Goal: Transaction & Acquisition: Purchase product/service

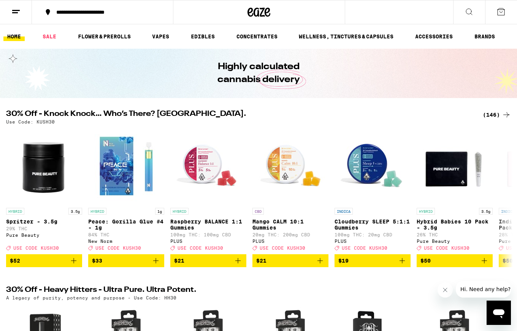
click at [133, 15] on div "**********" at bounding box center [106, 12] width 109 height 5
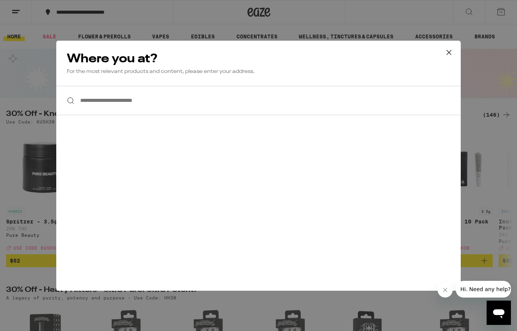
click at [118, 100] on input "**********" at bounding box center [258, 100] width 405 height 29
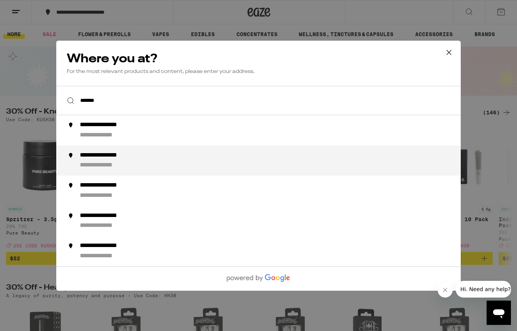
click at [116, 158] on div "**********" at bounding box center [111, 155] width 63 height 8
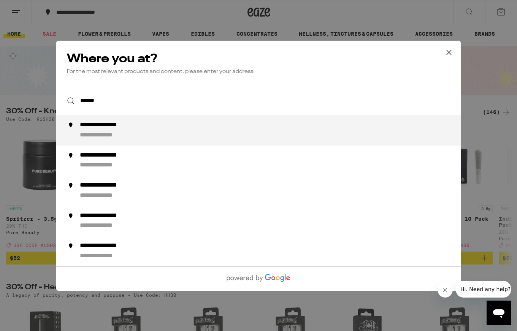
type input "**********"
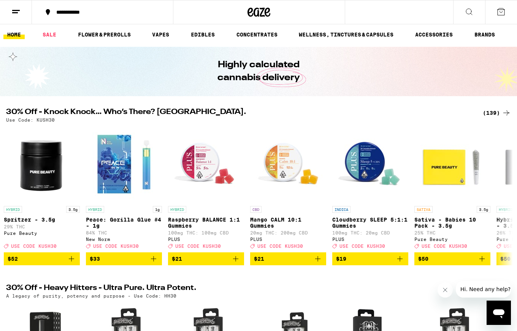
scroll to position [0, 4]
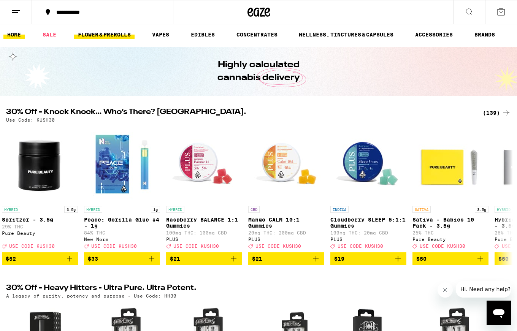
click at [114, 34] on link "FLOWER & PREROLLS" at bounding box center [104, 34] width 60 height 9
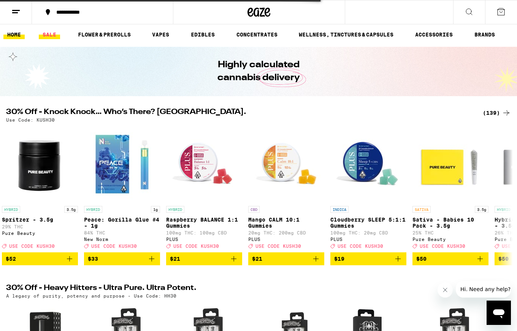
click at [50, 34] on link "SALE" at bounding box center [49, 34] width 21 height 9
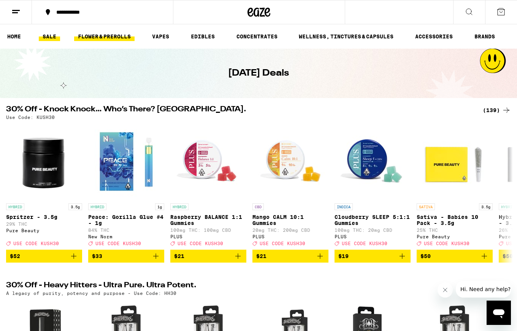
click at [106, 35] on link "FLOWER & PREROLLS" at bounding box center [104, 36] width 60 height 9
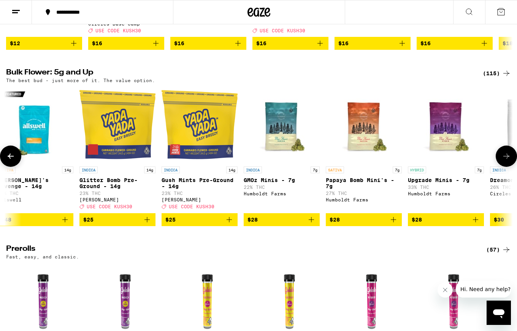
scroll to position [0, 6]
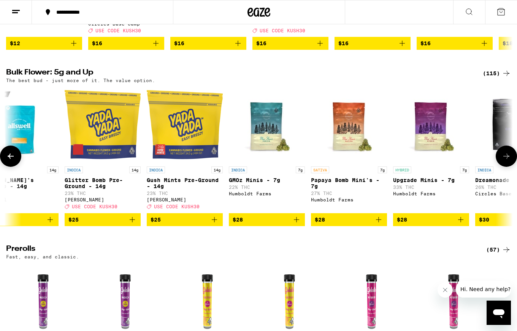
click at [507, 159] on icon at bounding box center [506, 156] width 6 height 5
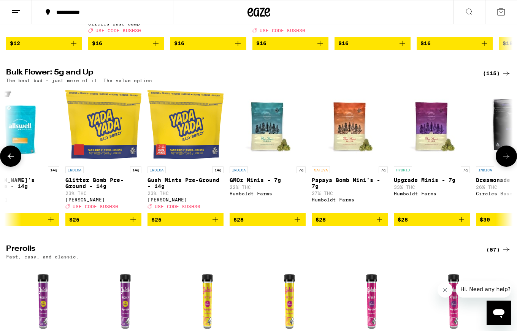
click at [507, 159] on icon at bounding box center [506, 156] width 6 height 5
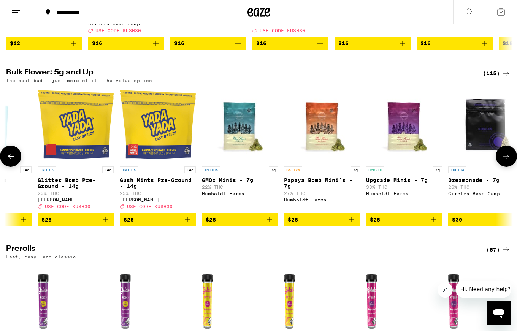
click at [507, 161] on icon at bounding box center [506, 156] width 9 height 9
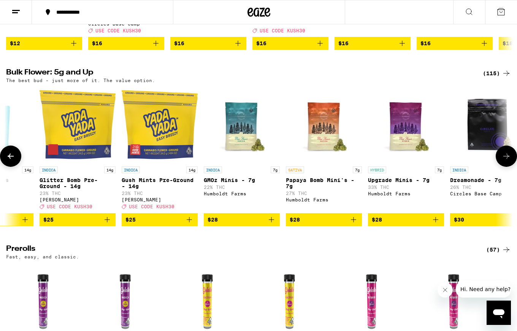
scroll to position [213, 0]
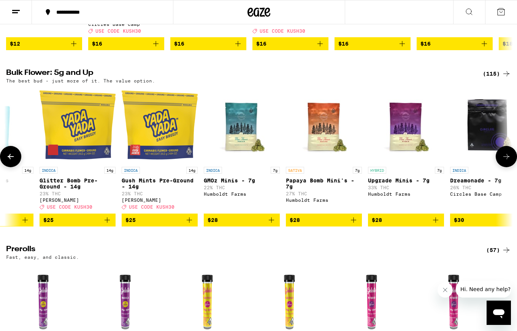
click at [11, 161] on icon at bounding box center [10, 156] width 9 height 9
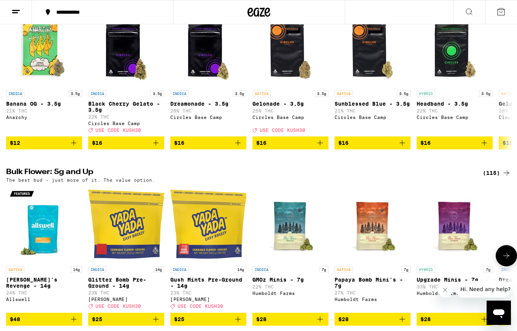
scroll to position [114, 0]
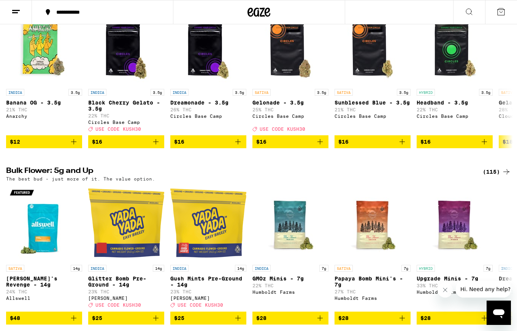
click at [495, 176] on div "(115)" at bounding box center [497, 171] width 28 height 9
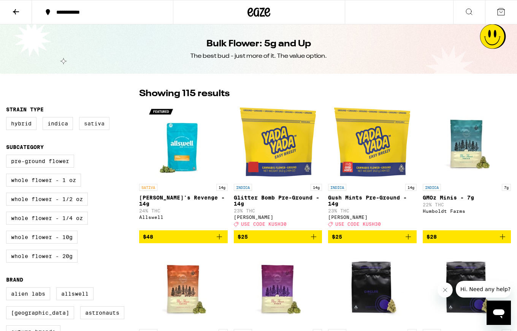
click at [102, 124] on label "Sativa" at bounding box center [94, 123] width 30 height 13
click at [8, 119] on input "Sativa" at bounding box center [8, 118] width 0 height 0
checkbox input "true"
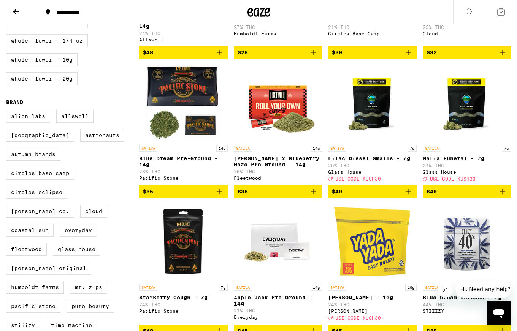
scroll to position [180, 0]
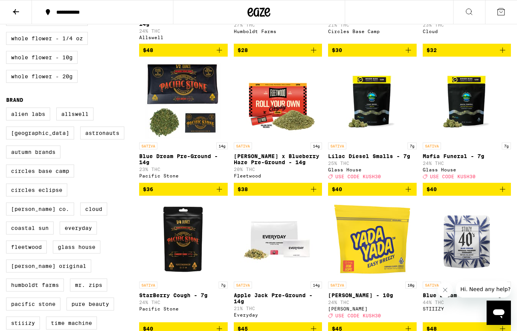
click at [221, 192] on icon "Add to bag" at bounding box center [219, 189] width 9 height 9
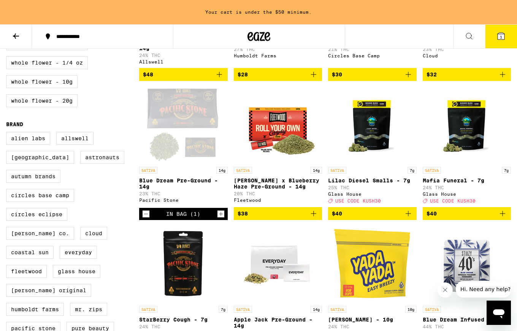
scroll to position [204, 0]
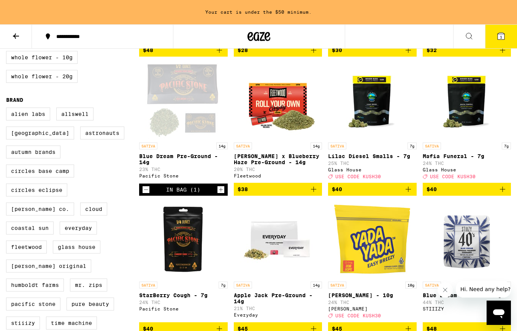
click at [410, 191] on icon "Add to bag" at bounding box center [408, 189] width 5 height 5
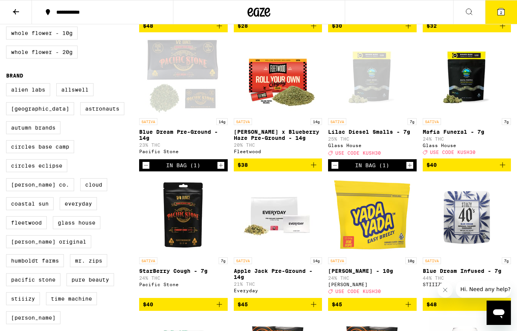
scroll to position [180, 0]
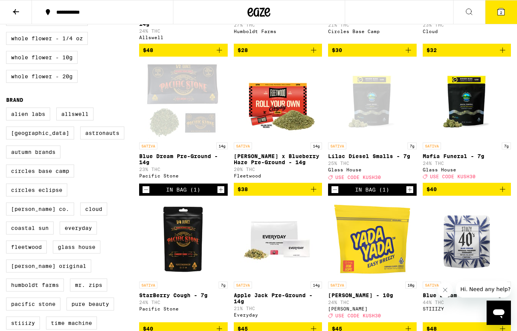
click at [504, 190] on icon "Add to bag" at bounding box center [502, 189] width 9 height 9
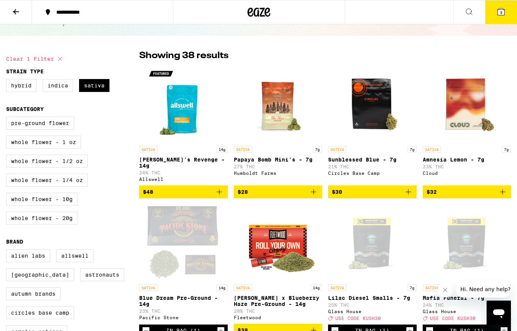
scroll to position [0, 0]
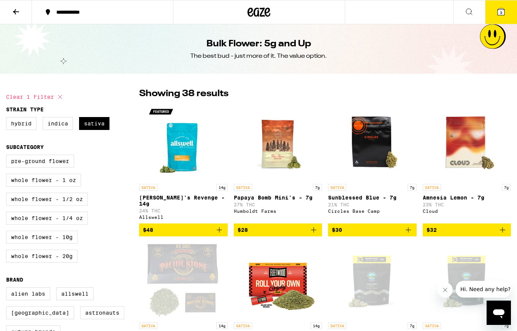
click at [501, 11] on span "3" at bounding box center [501, 12] width 2 height 5
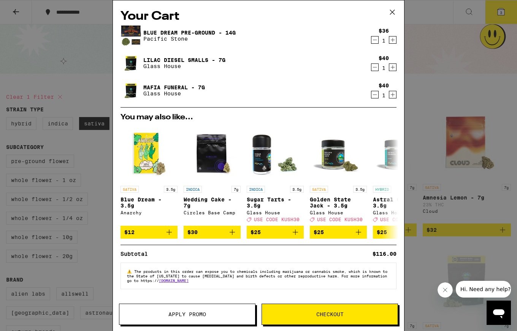
click at [192, 314] on span "Apply Promo" at bounding box center [187, 314] width 38 height 5
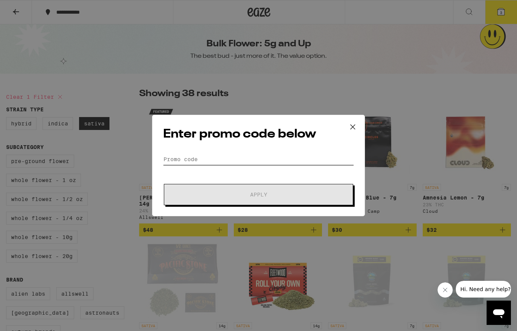
click at [209, 163] on input "Promo Code" at bounding box center [258, 159] width 191 height 11
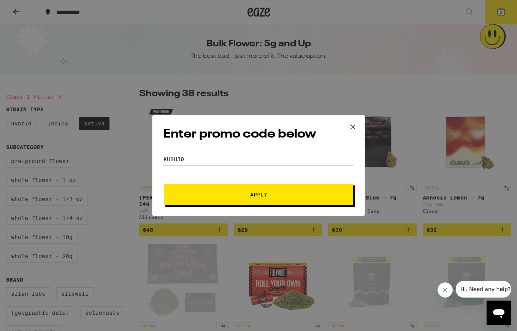
type input "kush30"
click at [258, 194] on span "Apply" at bounding box center [258, 194] width 17 height 5
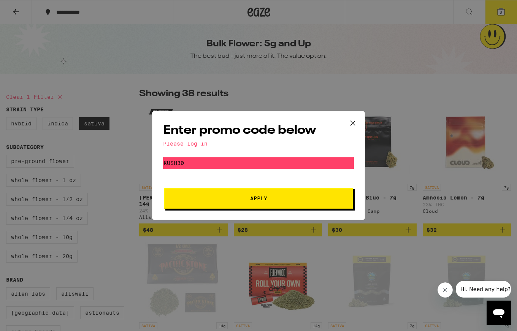
click at [354, 123] on icon at bounding box center [352, 122] width 11 height 11
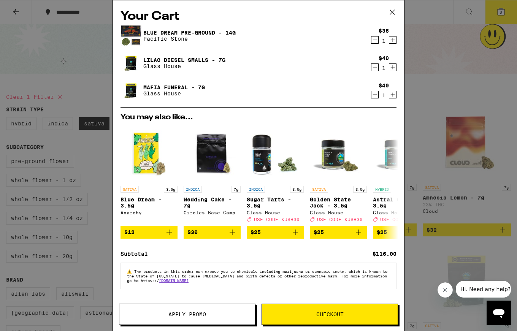
click at [416, 81] on div "Your Cart Blue Dream Pre-Ground - 14g Pacific Stone $36 1 Lilac Diesel Smalls -…" at bounding box center [258, 165] width 517 height 331
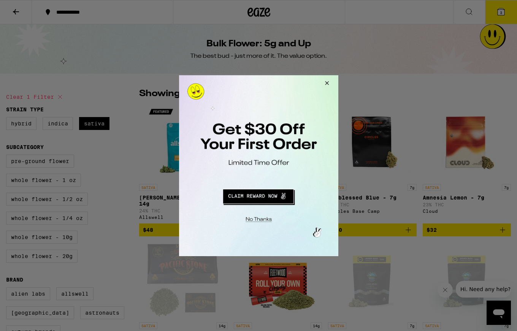
click at [500, 12] on div at bounding box center [258, 165] width 517 height 331
click at [89, 54] on div at bounding box center [258, 165] width 517 height 331
click at [325, 83] on button "Close Modal" at bounding box center [325, 84] width 21 height 18
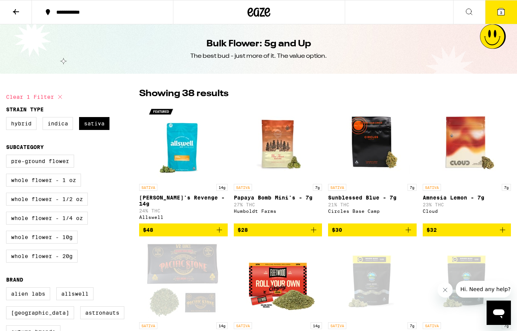
click at [16, 11] on icon at bounding box center [15, 11] width 9 height 9
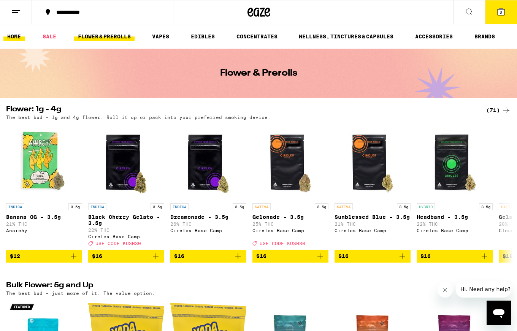
click at [18, 38] on link "HOME" at bounding box center [13, 36] width 21 height 9
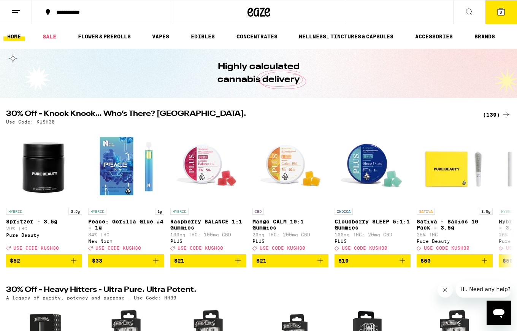
click at [503, 13] on icon at bounding box center [501, 11] width 7 height 7
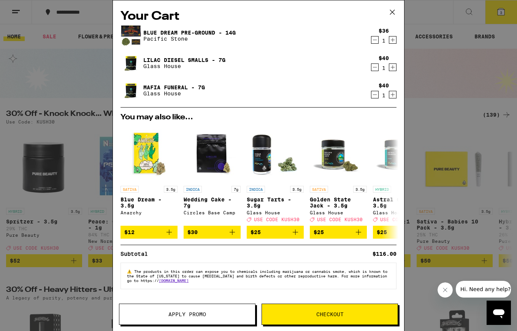
click at [476, 65] on div "Your Cart Blue Dream Pre-Ground - 14g Pacific Stone $36 1 Lilac Diesel Smalls -…" at bounding box center [258, 165] width 517 height 331
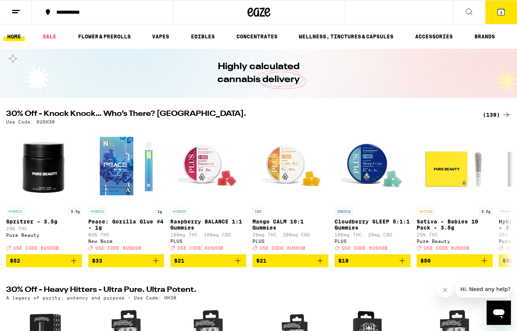
click at [135, 12] on div "**********" at bounding box center [106, 12] width 109 height 5
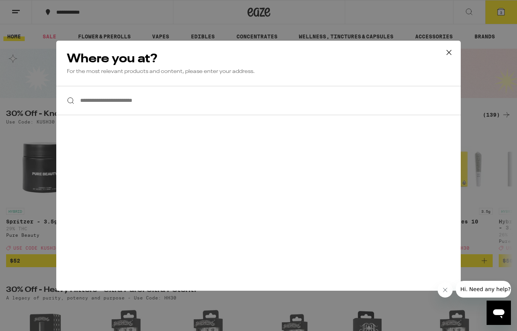
click at [127, 14] on div "**********" at bounding box center [258, 165] width 517 height 331
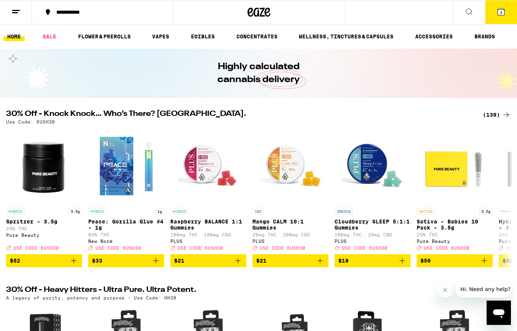
click at [496, 291] on span "Hi. Need any help?" at bounding box center [485, 289] width 50 height 6
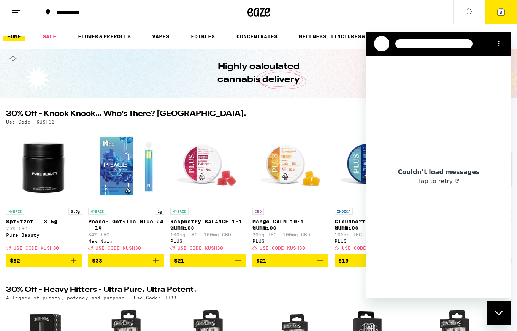
click at [280, 23] on div at bounding box center [259, 12] width 172 height 24
click at [19, 11] on icon at bounding box center [15, 11] width 9 height 9
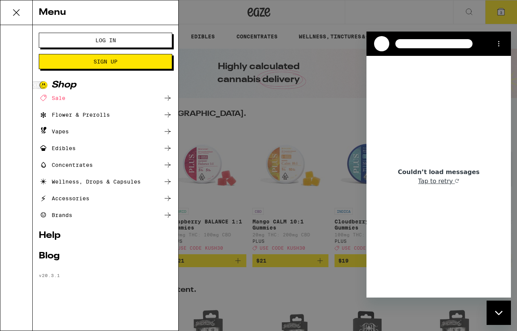
click at [109, 41] on span "Log In" at bounding box center [105, 40] width 21 height 5
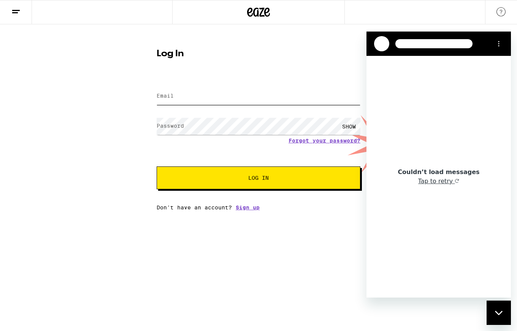
type input "[EMAIL_ADDRESS][DOMAIN_NAME]"
click at [263, 178] on span "Log In" at bounding box center [258, 177] width 21 height 5
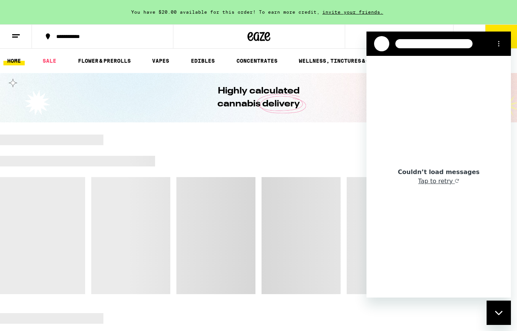
click at [500, 313] on icon "Close messaging window" at bounding box center [499, 313] width 8 height 4
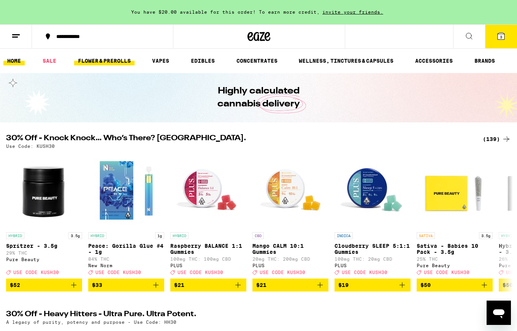
click at [106, 61] on link "FLOWER & PREROLLS" at bounding box center [104, 60] width 60 height 9
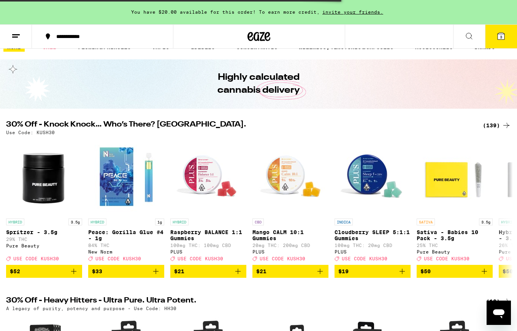
scroll to position [14, 0]
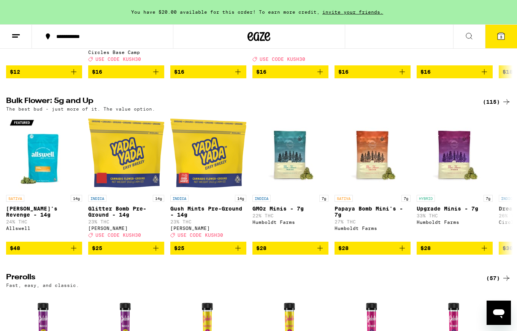
scroll to position [221, 0]
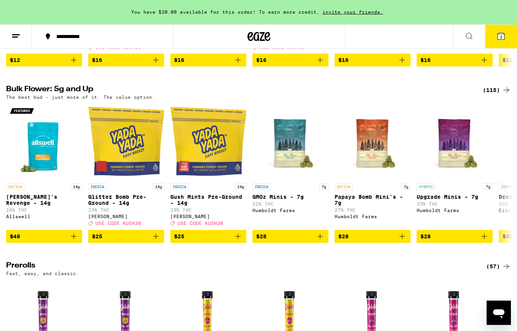
click at [492, 95] on div "(115)" at bounding box center [497, 90] width 28 height 9
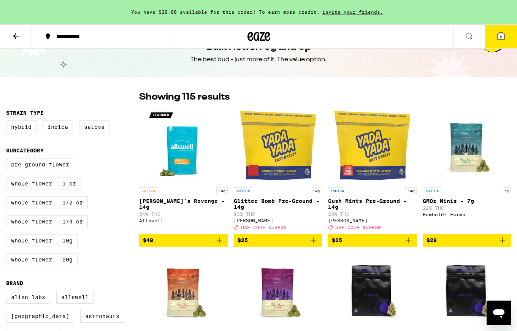
scroll to position [22, 0]
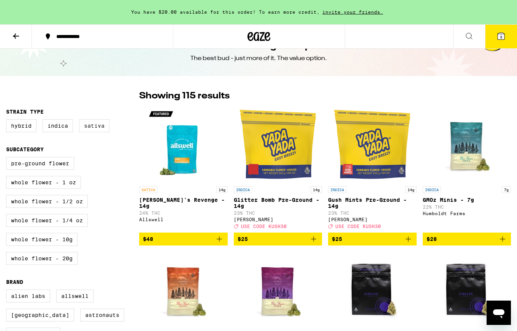
click at [102, 129] on label "Sativa" at bounding box center [94, 125] width 30 height 13
click at [8, 121] on input "Sativa" at bounding box center [8, 121] width 0 height 0
checkbox input "true"
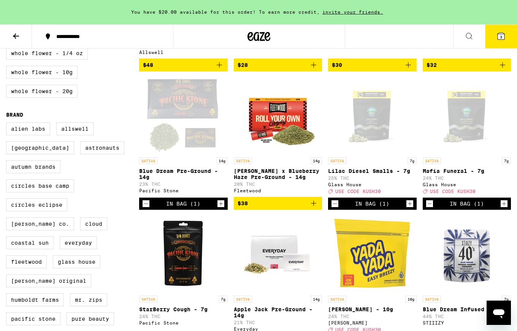
scroll to position [186, 0]
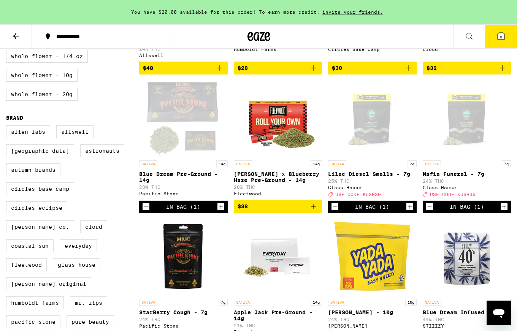
click at [500, 41] on button "3" at bounding box center [501, 37] width 32 height 24
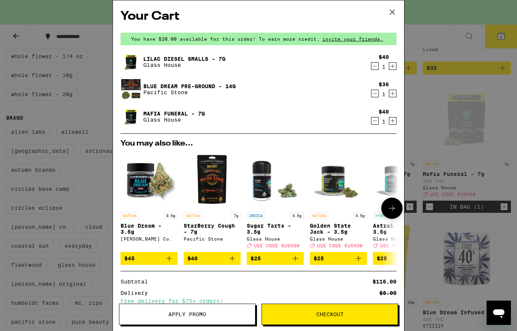
click at [392, 211] on icon at bounding box center [391, 208] width 9 height 9
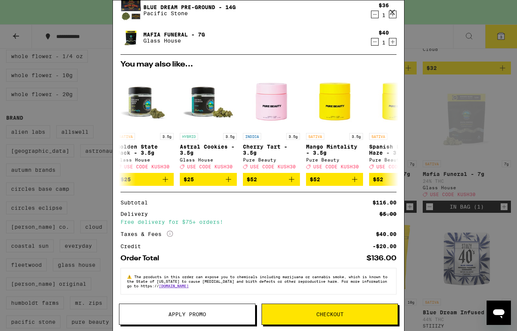
scroll to position [86, 0]
click at [195, 312] on span "Apply Promo" at bounding box center [187, 314] width 38 height 5
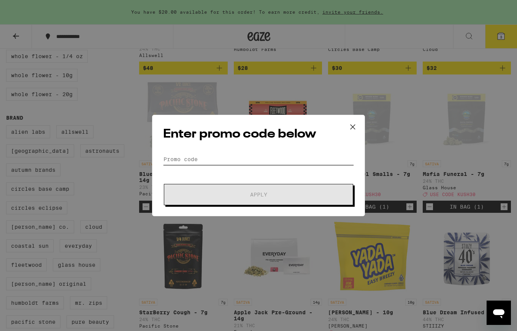
click at [219, 162] on input "Promo Code" at bounding box center [258, 159] width 191 height 11
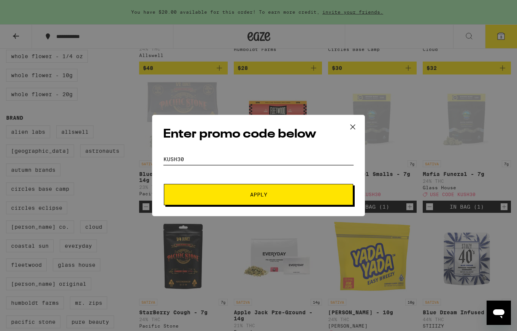
type input "kush30"
click at [252, 194] on span "Apply" at bounding box center [258, 194] width 17 height 5
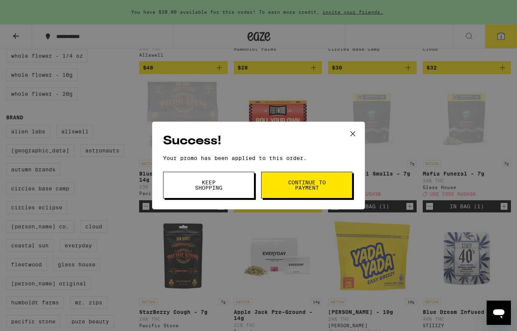
scroll to position [187, 0]
click at [249, 189] on button "Keep Shopping" at bounding box center [208, 185] width 91 height 27
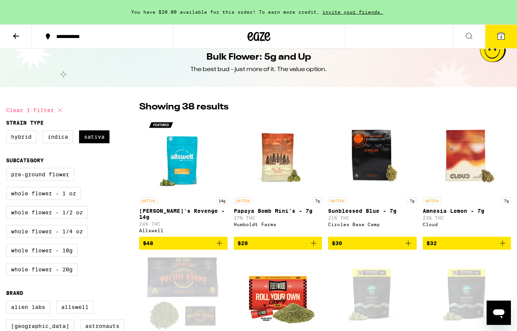
scroll to position [14, 0]
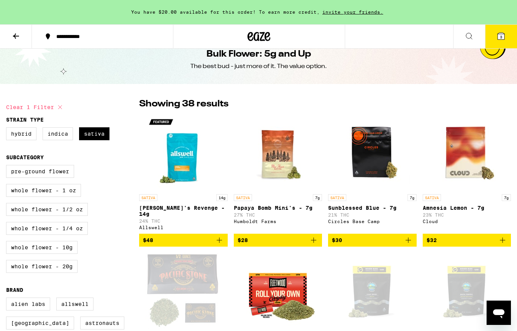
click at [500, 37] on span "3" at bounding box center [501, 37] width 2 height 5
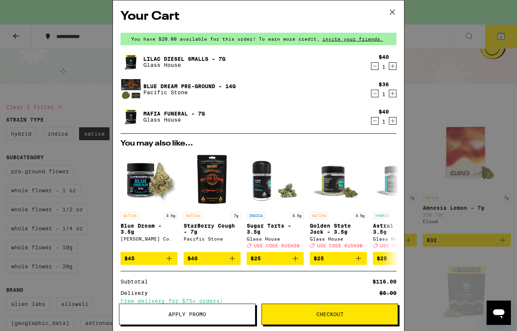
click at [394, 13] on icon at bounding box center [392, 11] width 11 height 11
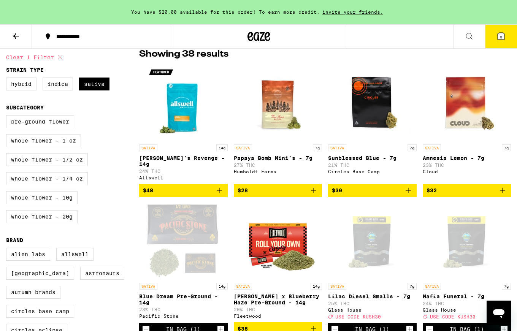
scroll to position [63, 0]
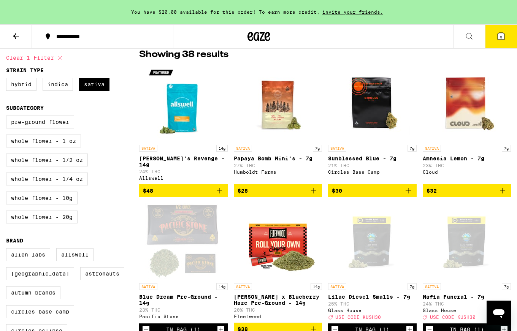
click at [502, 189] on icon "Add to bag" at bounding box center [502, 190] width 5 height 5
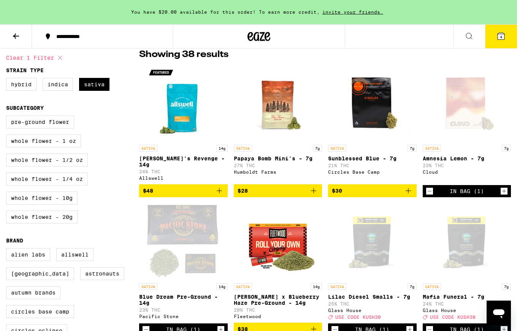
click at [500, 37] on span "4" at bounding box center [501, 37] width 2 height 5
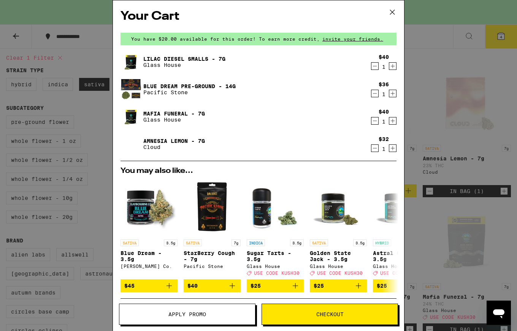
scroll to position [125, 0]
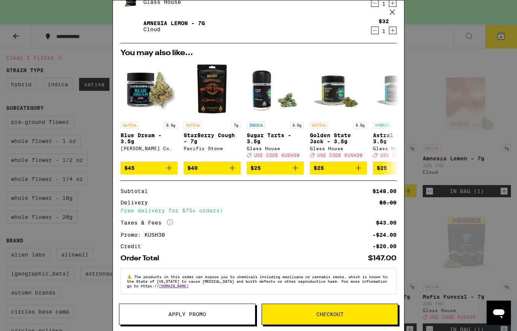
click at [336, 313] on span "Checkout" at bounding box center [329, 314] width 27 height 5
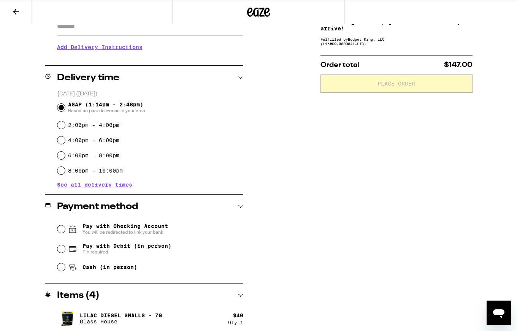
scroll to position [148, 0]
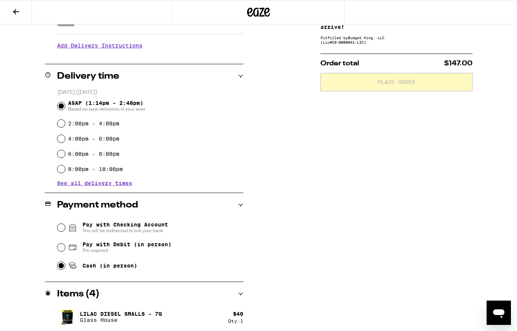
click at [62, 265] on input "Cash (in person)" at bounding box center [61, 266] width 8 height 8
radio input "true"
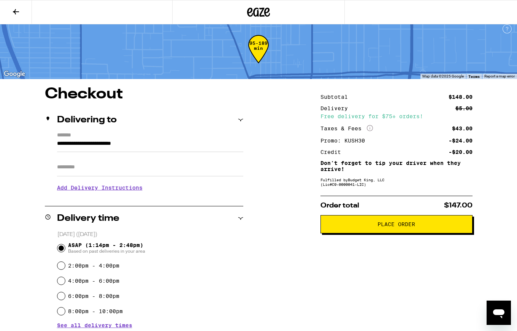
scroll to position [0, 0]
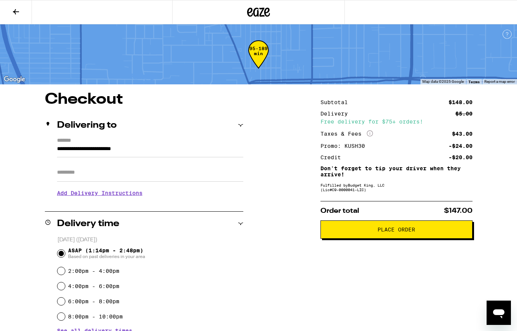
click at [409, 232] on span "Place Order" at bounding box center [397, 229] width 38 height 5
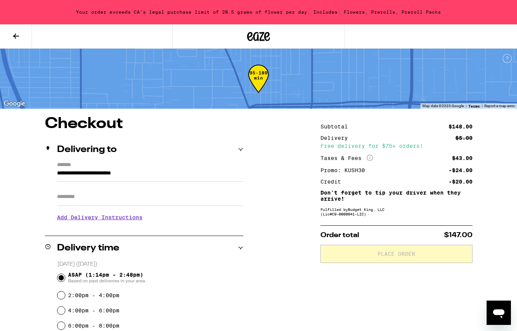
click at [16, 35] on icon at bounding box center [16, 35] width 6 height 5
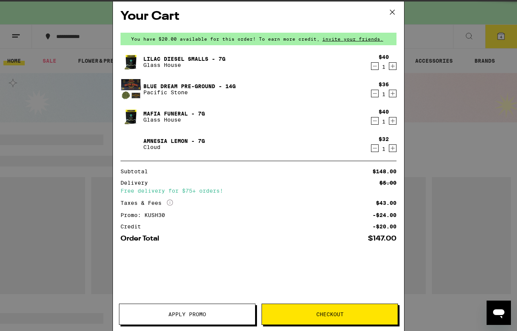
click at [374, 148] on icon "Decrement" at bounding box center [375, 148] width 4 height 0
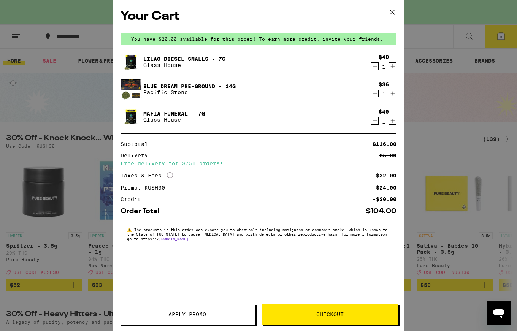
click at [321, 319] on button "Checkout" at bounding box center [330, 314] width 136 height 21
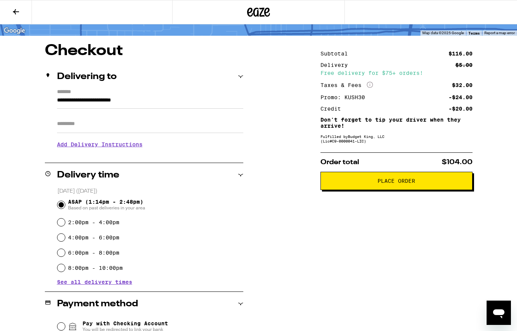
scroll to position [40, 0]
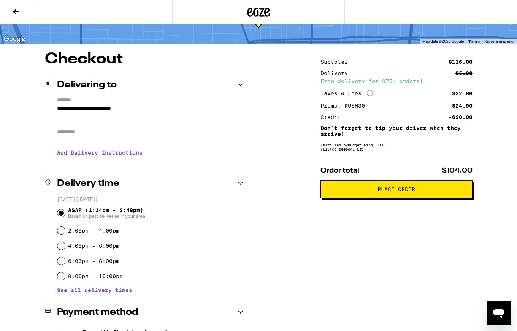
click at [398, 189] on span "Place Order" at bounding box center [397, 189] width 38 height 5
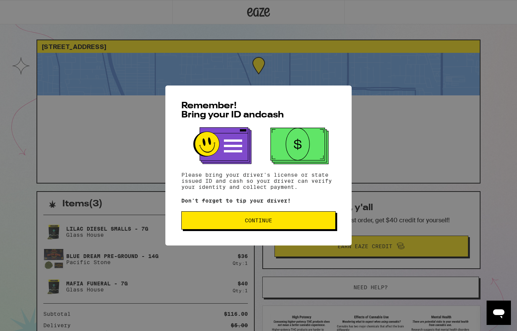
click at [253, 222] on span "Continue" at bounding box center [258, 220] width 27 height 5
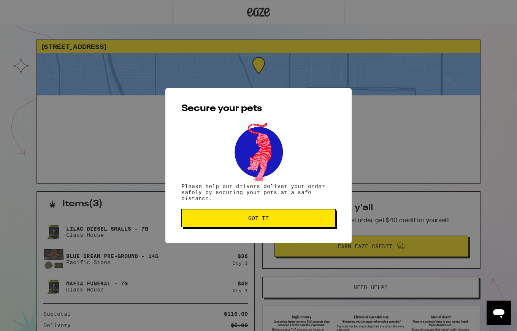
click at [253, 221] on span "Got it" at bounding box center [258, 218] width 21 height 5
